Goal: Task Accomplishment & Management: Use online tool/utility

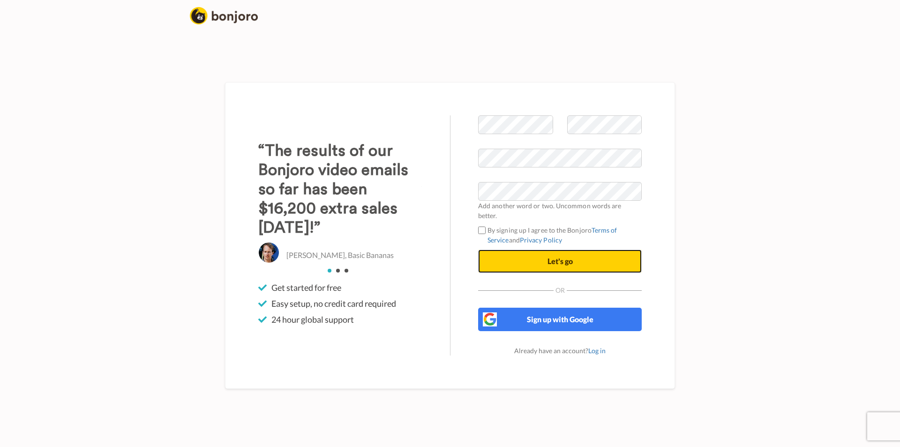
click at [523, 264] on button "Let's go" at bounding box center [560, 260] width 164 height 23
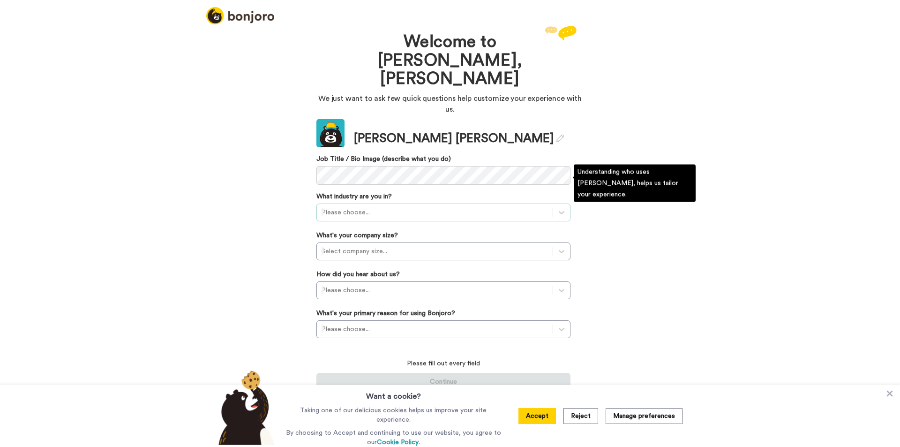
click at [376, 207] on div at bounding box center [435, 212] width 226 height 11
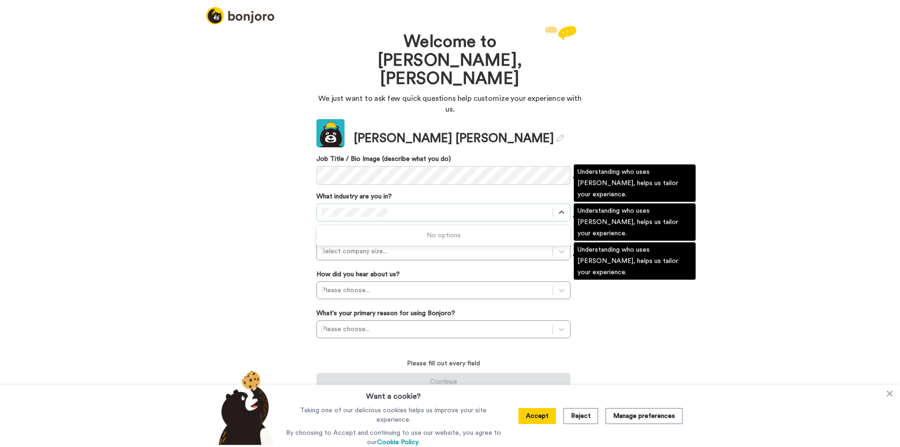
click at [635, 254] on div "Welcome to Bonjoro, Patton We just want to ask few quick questions help customi…" at bounding box center [450, 234] width 900 height 423
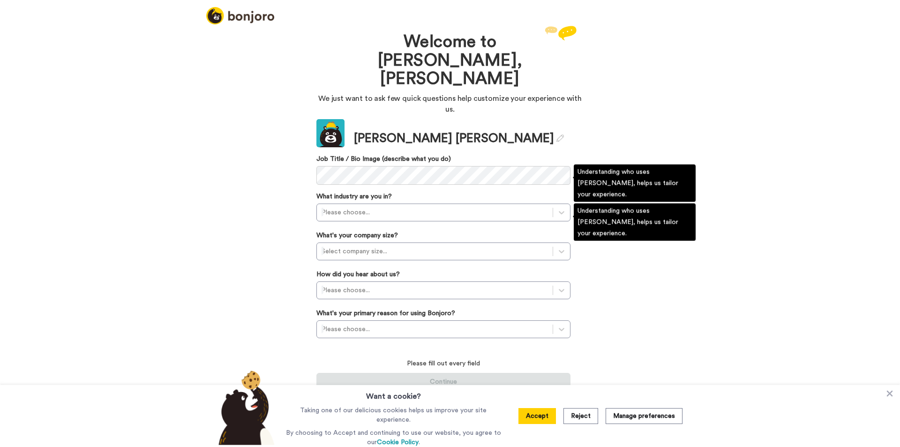
click at [517, 192] on div "What industry are you in? Please choose..." at bounding box center [443, 207] width 254 height 30
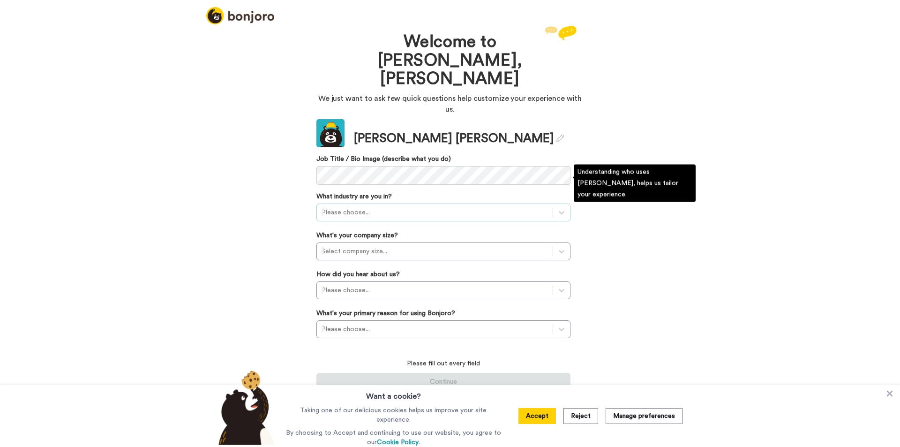
click at [533, 207] on div at bounding box center [435, 212] width 226 height 11
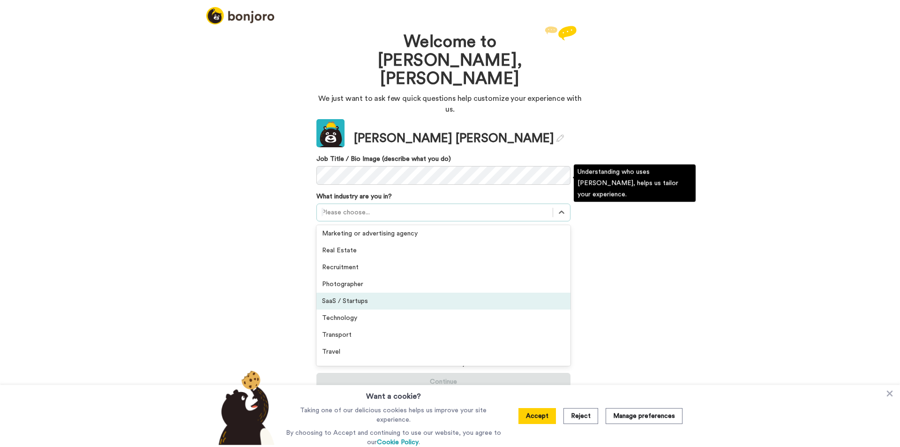
scroll to position [218, 0]
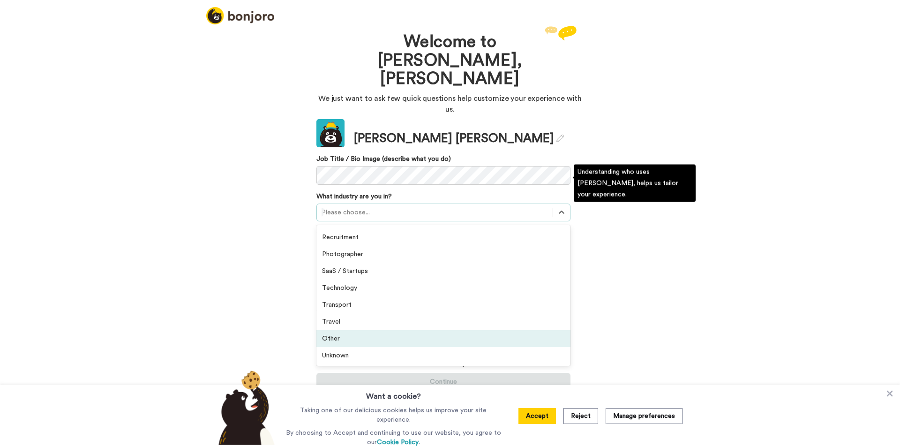
click at [447, 330] on div "Other" at bounding box center [443, 338] width 254 height 17
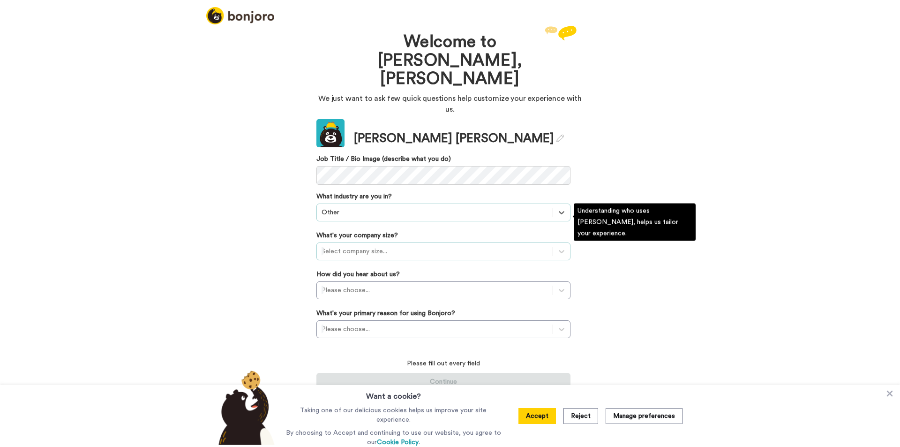
click at [444, 246] on div at bounding box center [435, 251] width 226 height 11
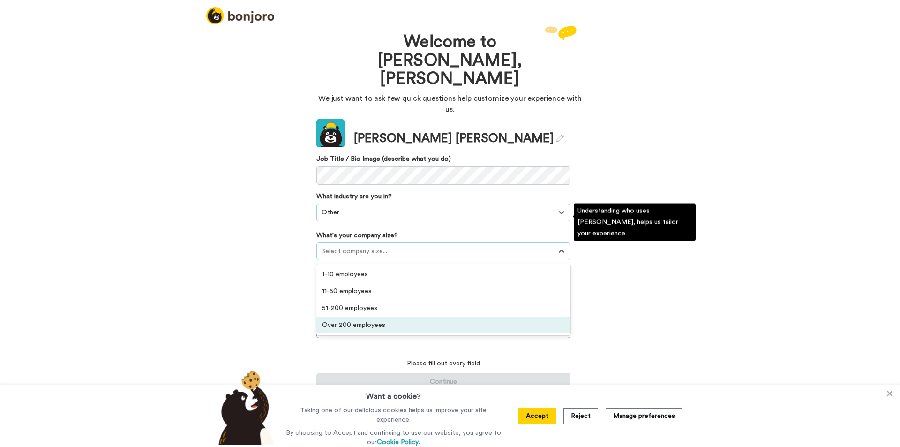
click at [424, 316] on div "Over 200 employees" at bounding box center [443, 324] width 254 height 17
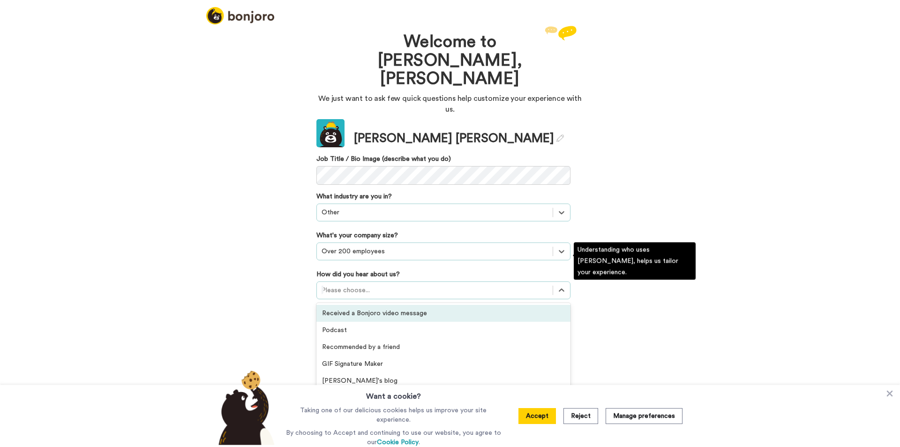
click at [409, 285] on div at bounding box center [435, 290] width 226 height 11
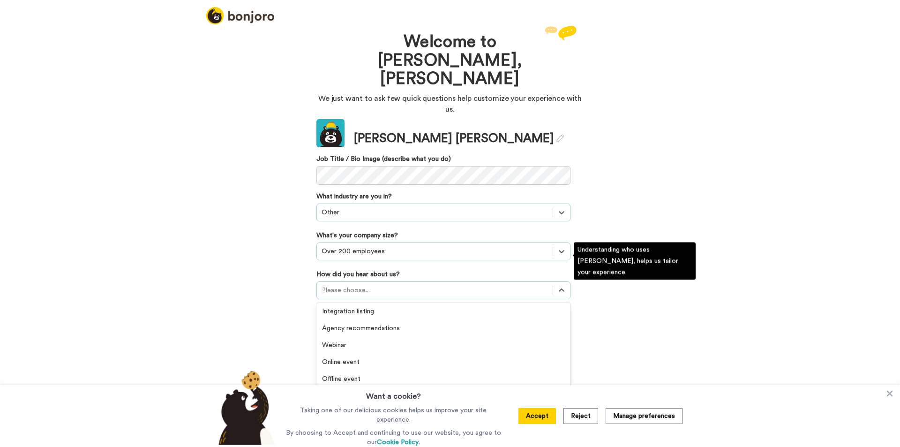
scroll to position [201, 0]
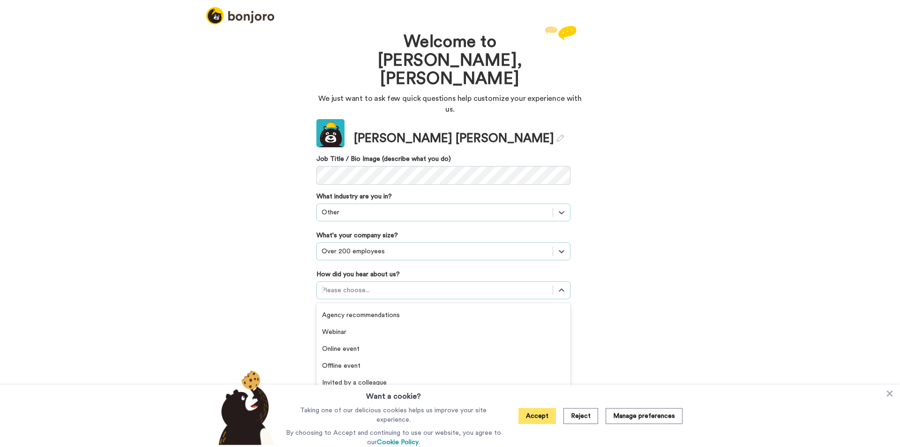
click at [543, 418] on button "Accept" at bounding box center [537, 416] width 38 height 16
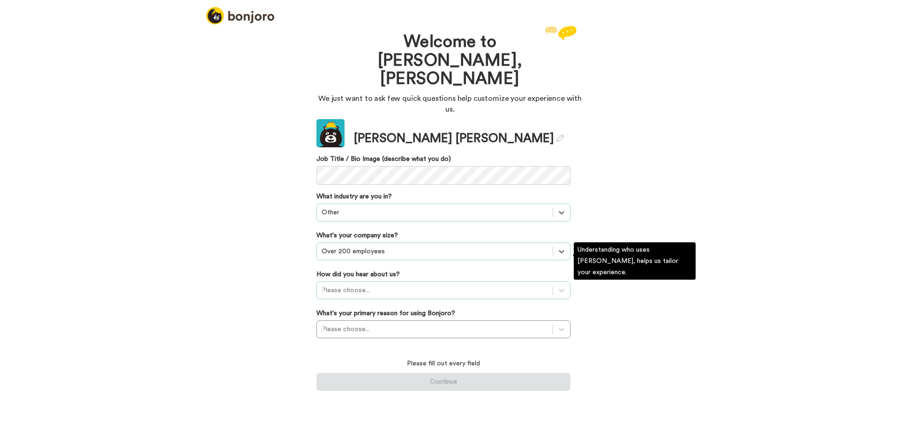
click at [370, 283] on div "Please choose..." at bounding box center [435, 290] width 236 height 15
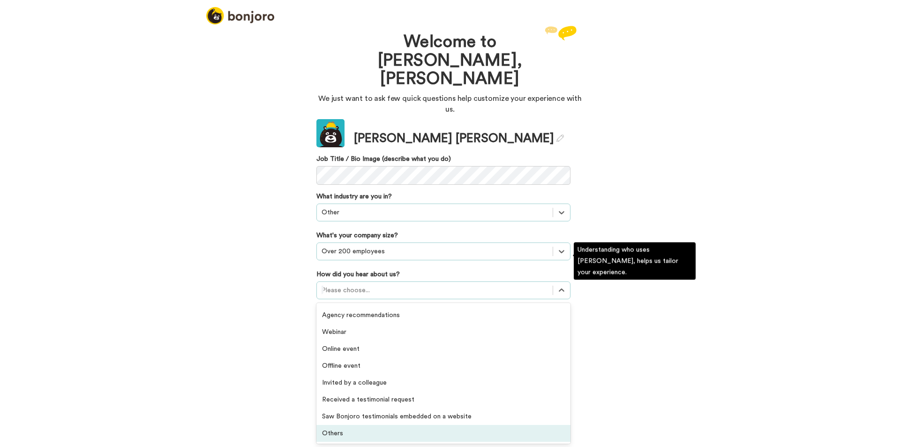
click at [363, 425] on div "Others" at bounding box center [443, 433] width 254 height 17
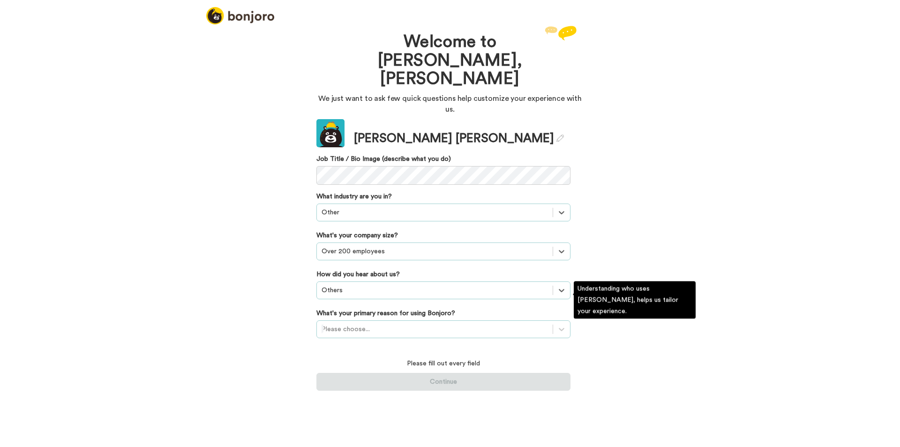
click at [393, 323] on div at bounding box center [435, 328] width 226 height 11
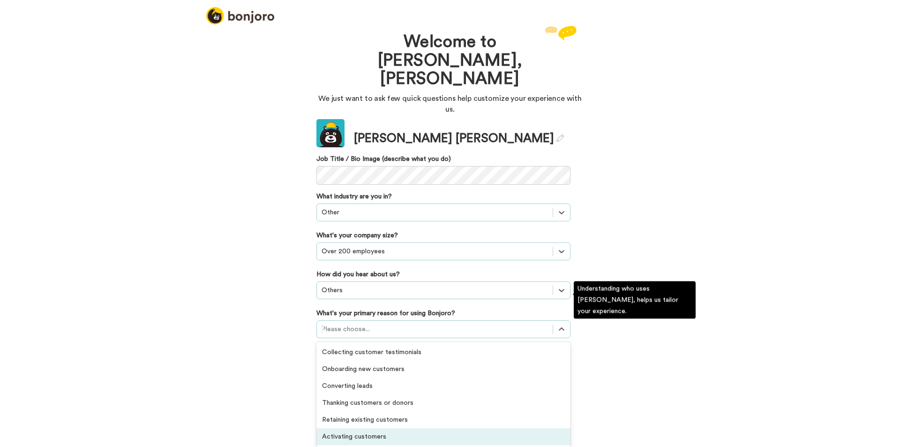
click at [375, 428] on div "Activating customers" at bounding box center [443, 436] width 254 height 17
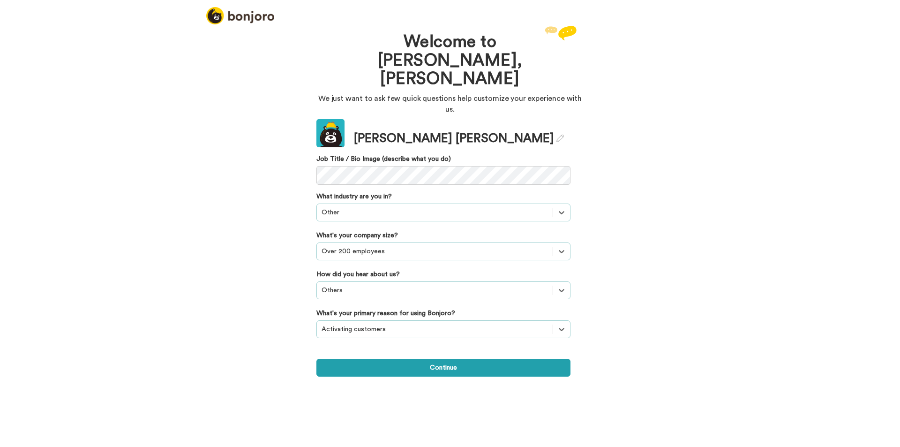
click at [431, 349] on div "Welcome to Bonjoro, Patton We just want to ask few quick questions help customi…" at bounding box center [449, 200] width 281 height 355
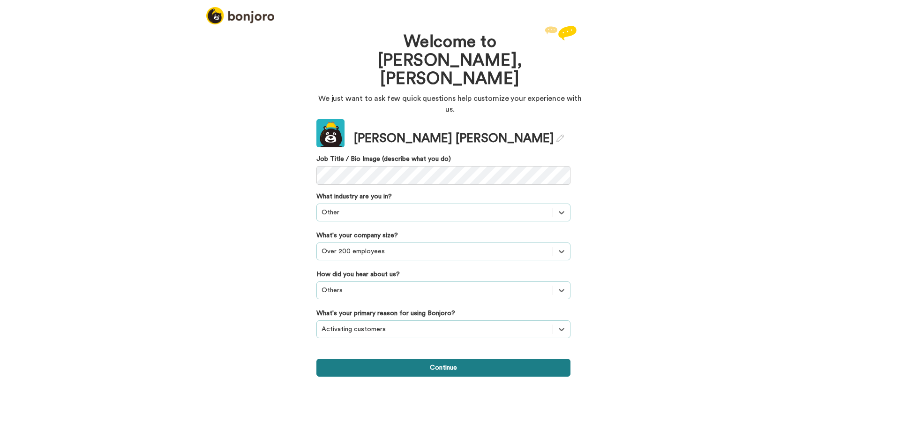
click at [434, 359] on button "Continue" at bounding box center [443, 368] width 254 height 18
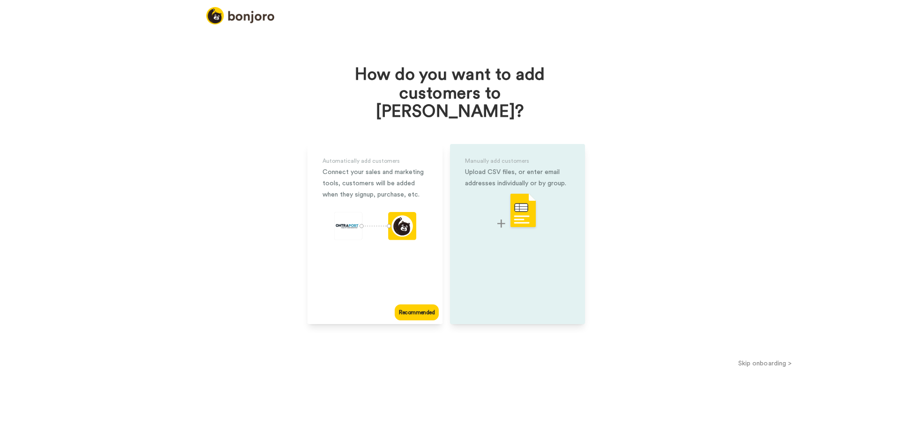
click at [560, 259] on div "Manually add customers Upload CSV files, or enter email addresses individually …" at bounding box center [517, 234] width 135 height 180
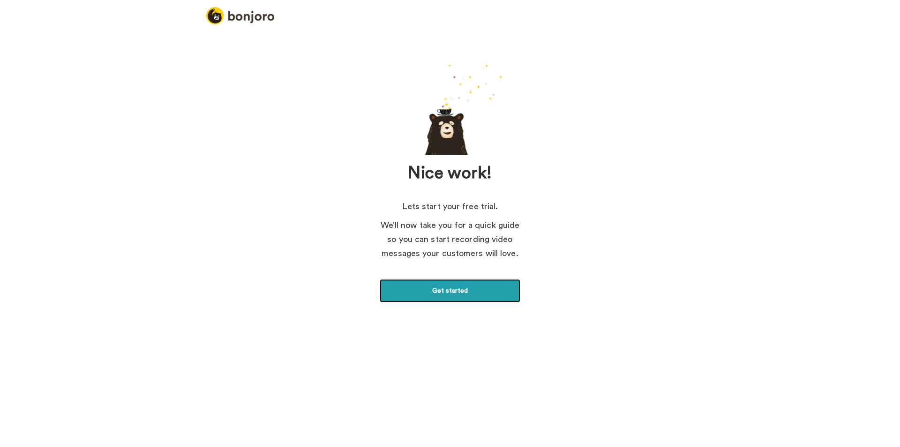
click at [474, 285] on link "Get started" at bounding box center [450, 290] width 141 height 23
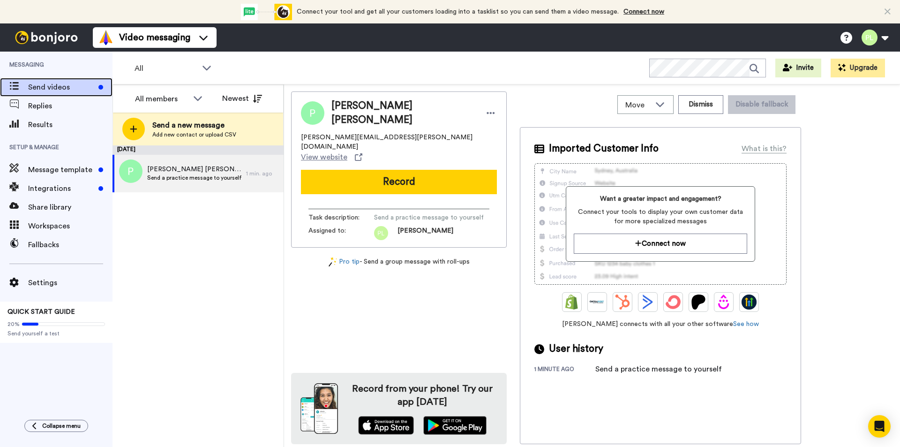
click at [79, 89] on span "Send videos" at bounding box center [61, 87] width 67 height 11
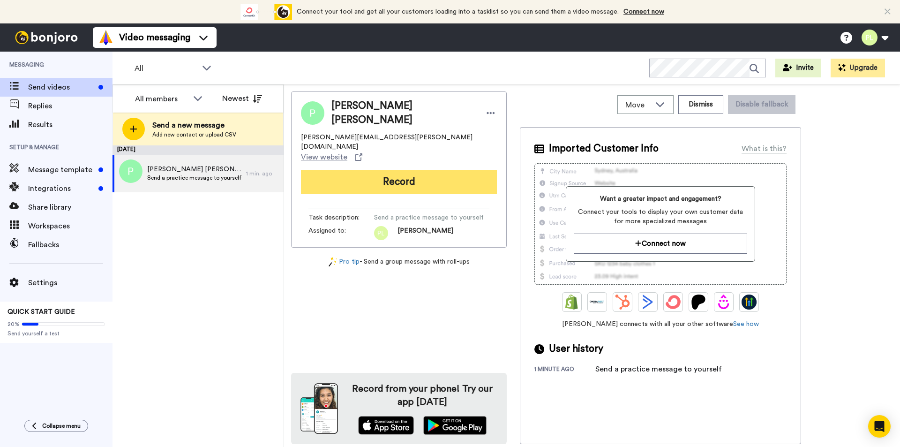
click at [359, 170] on button "Record" at bounding box center [399, 182] width 196 height 24
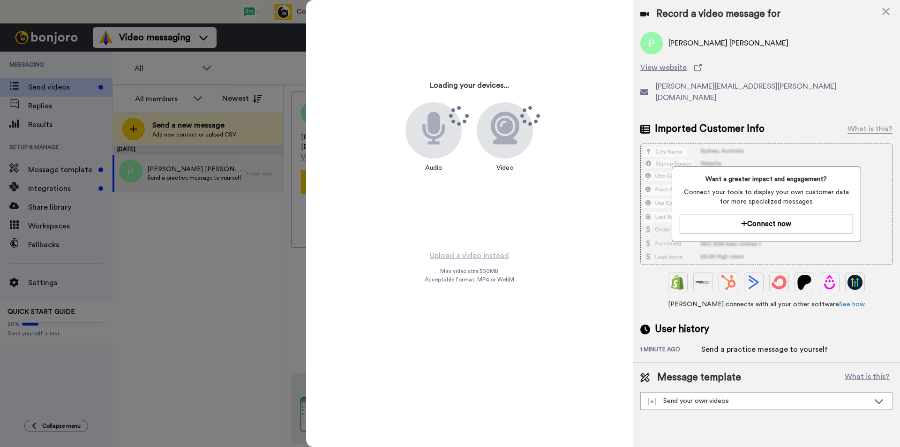
click at [893, 11] on div "Record a video message for Patton ledoux View website patton.ledoux@icloud.com …" at bounding box center [766, 181] width 267 height 362
click at [883, 10] on icon at bounding box center [885, 12] width 9 height 12
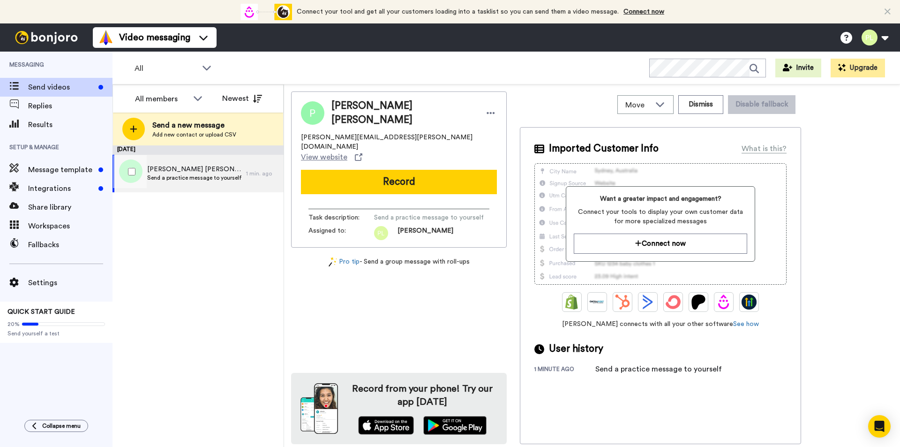
click at [226, 175] on span "Send a practice message to yourself" at bounding box center [194, 178] width 94 height 8
click at [209, 174] on span "Send a practice message to yourself" at bounding box center [194, 178] width 94 height 8
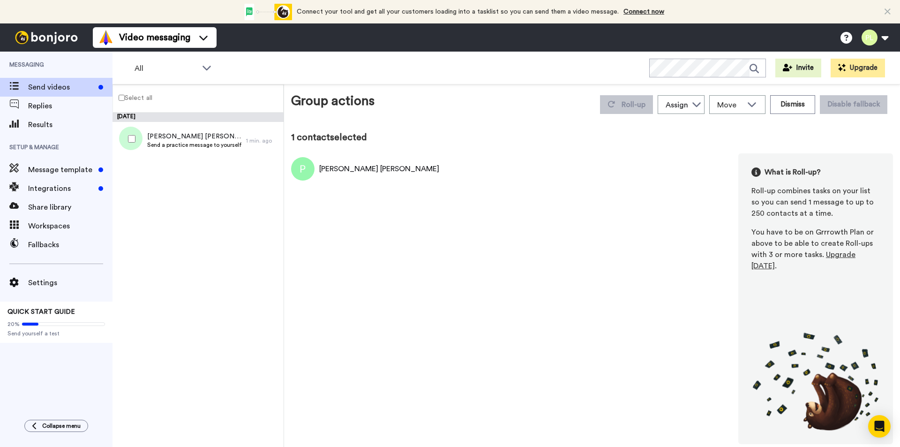
click at [333, 170] on div "Patton ledoux" at bounding box center [379, 168] width 120 height 11
click at [312, 171] on img at bounding box center [302, 168] width 23 height 23
click at [242, 143] on div "Patton Ledoux Send a practice message to yourself" at bounding box center [180, 141] width 134 height 38
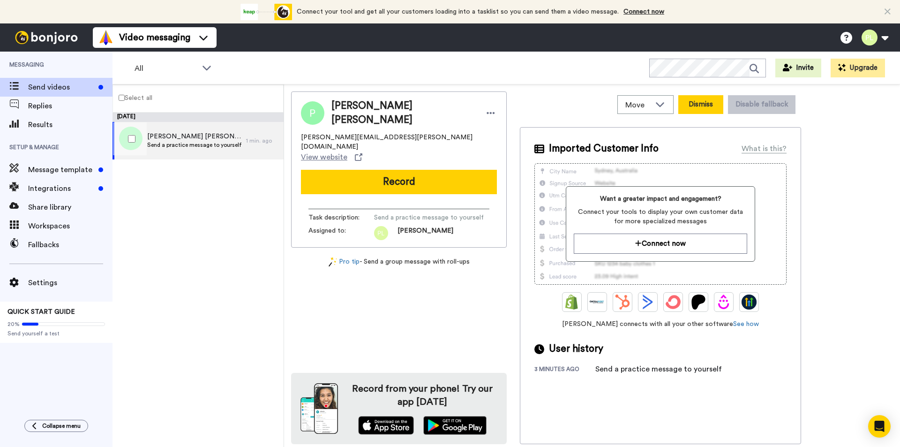
click at [701, 105] on button "Dismiss" at bounding box center [700, 104] width 45 height 19
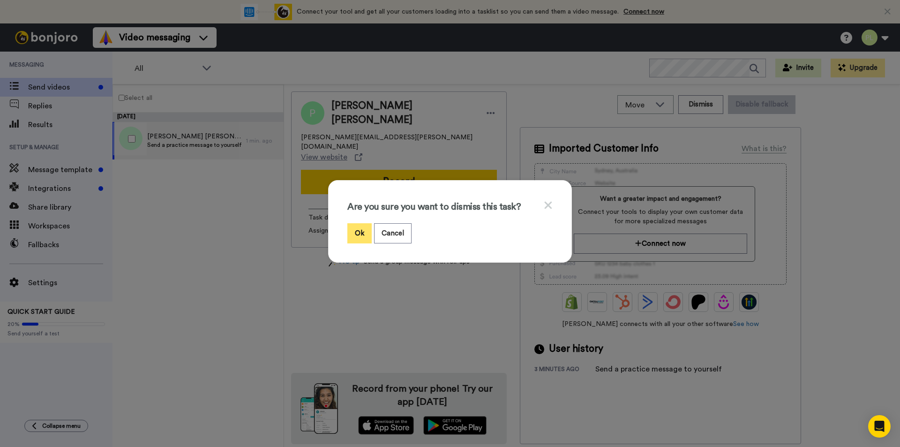
click at [355, 232] on button "Ok" at bounding box center [359, 233] width 24 height 20
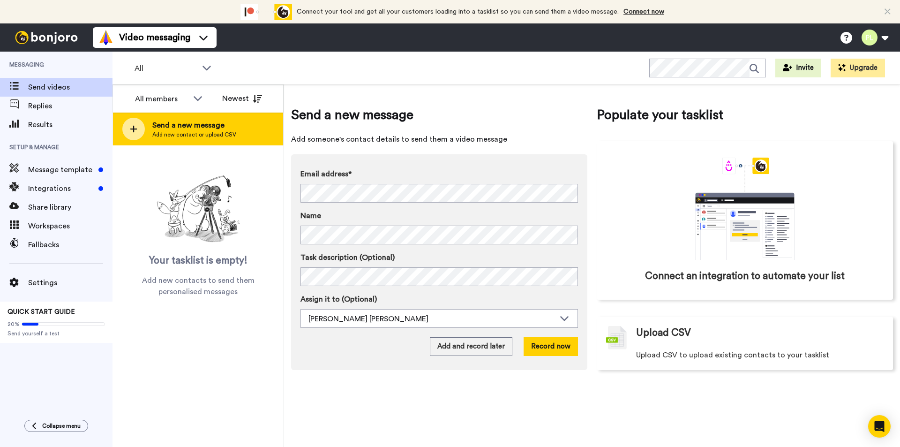
click at [218, 130] on span "Send a new message" at bounding box center [194, 125] width 84 height 11
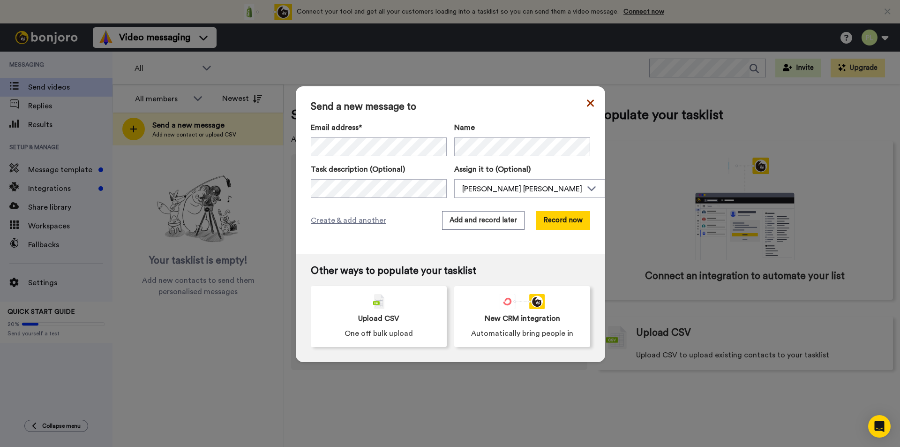
click at [590, 103] on icon at bounding box center [590, 103] width 7 height 11
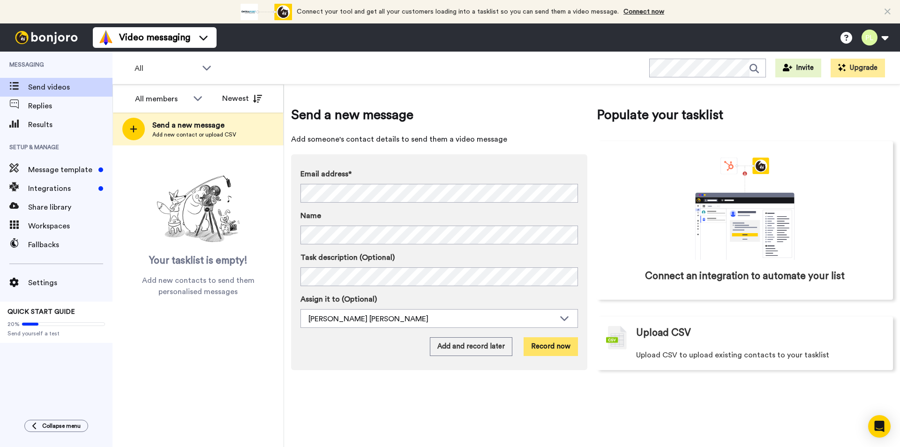
click at [552, 339] on button "Record now" at bounding box center [551, 346] width 54 height 19
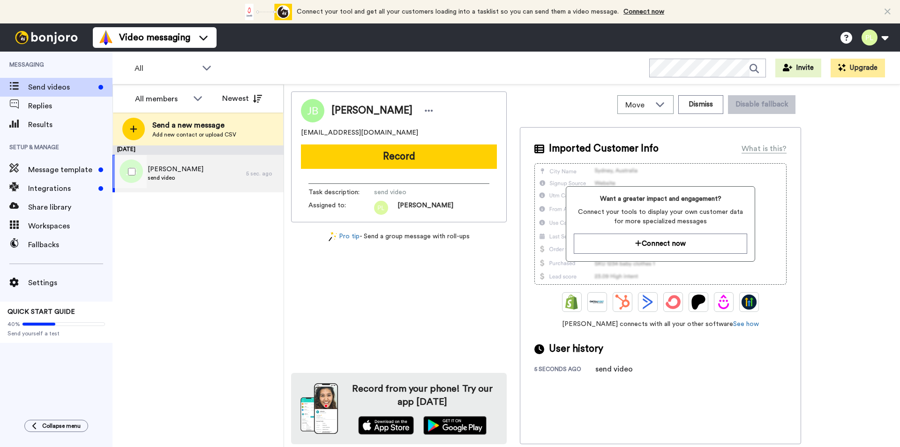
click at [230, 172] on div "[PERSON_NAME] send video" at bounding box center [180, 174] width 134 height 38
